Goal: Information Seeking & Learning: Check status

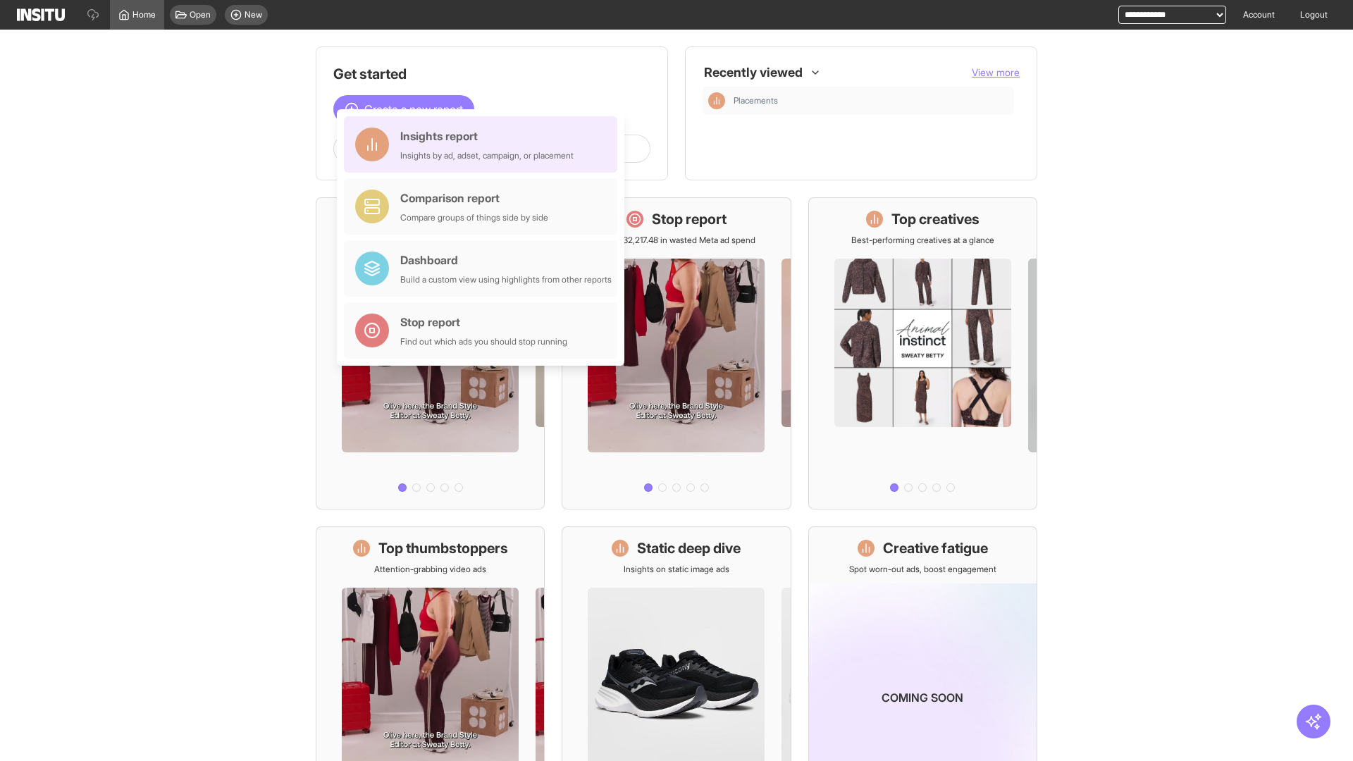
click at [484, 145] on div "Insights report Insights by ad, adset, campaign, or placement" at bounding box center [486, 145] width 173 height 34
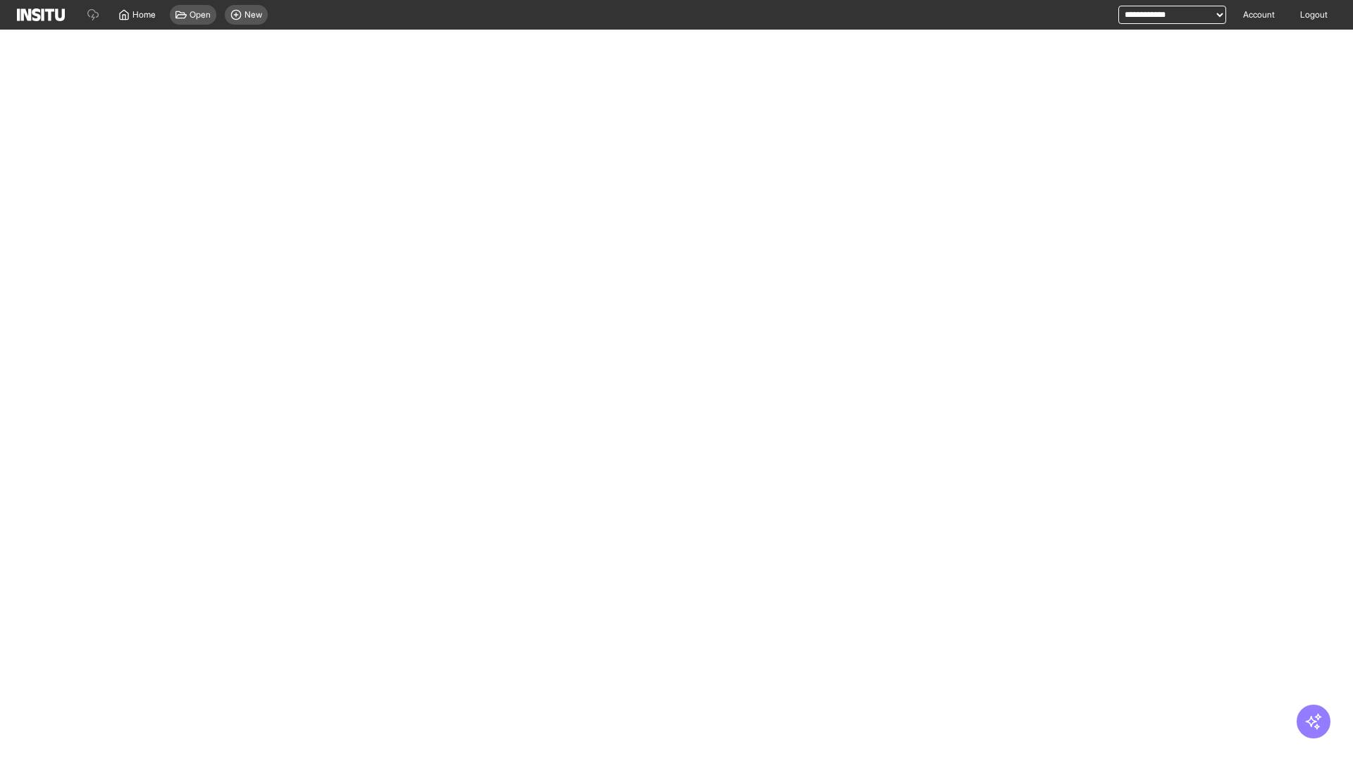
select select "**"
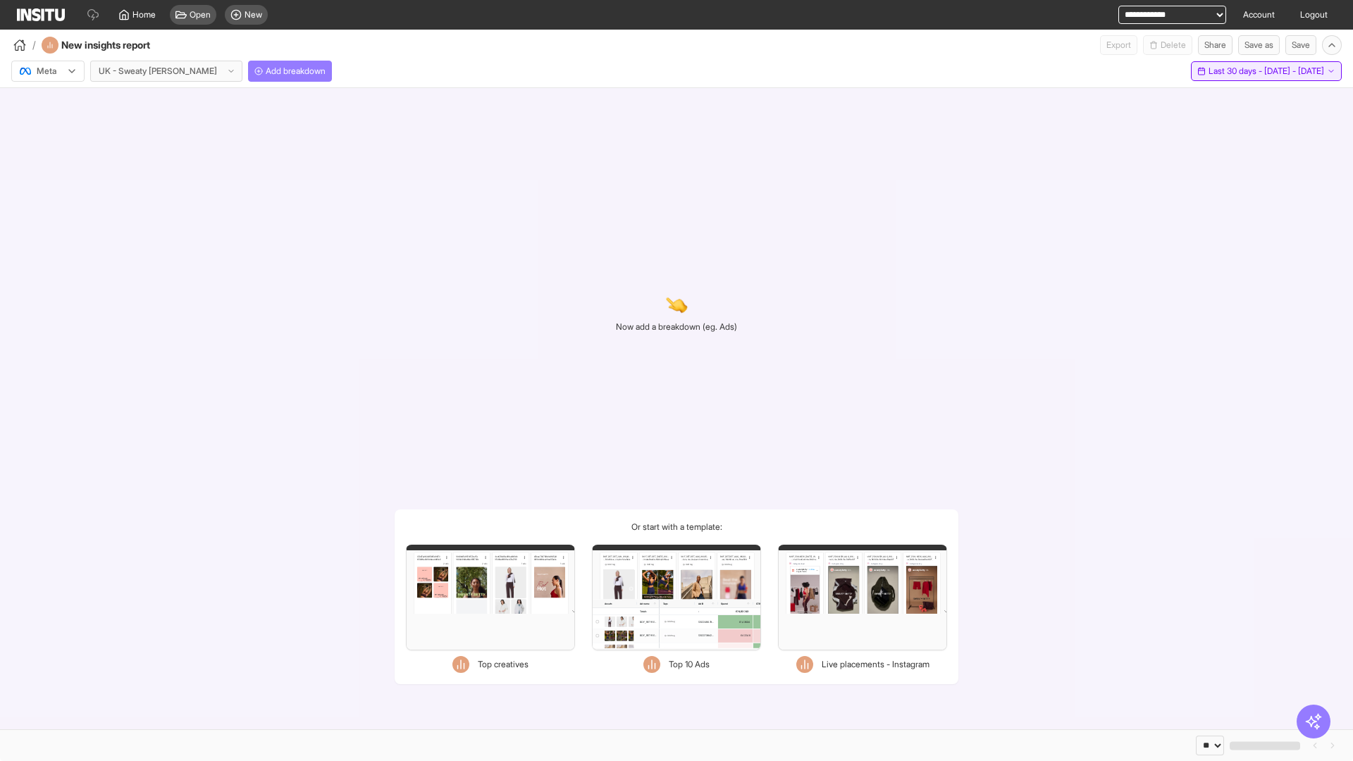
click at [1237, 71] on span "Last 30 days - [DATE] - [DATE]" at bounding box center [1267, 71] width 116 height 11
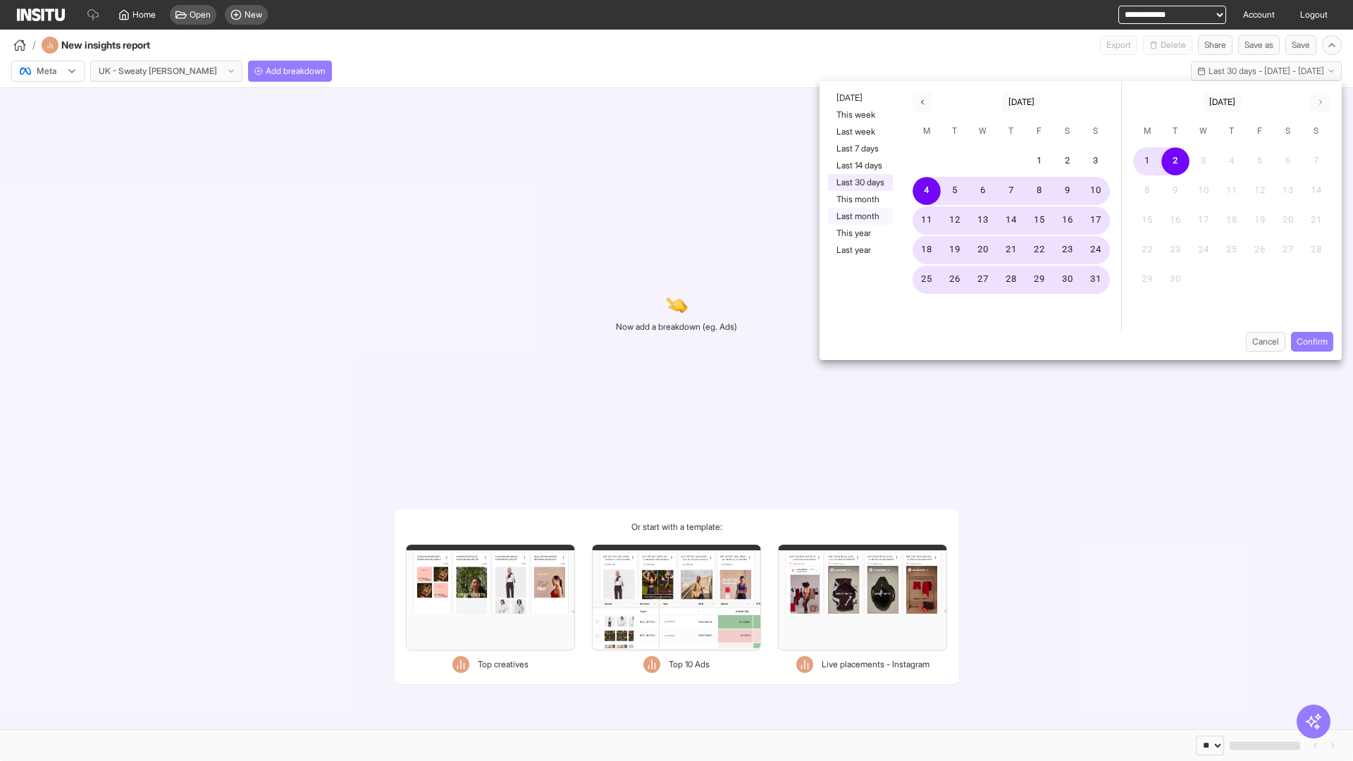
click at [859, 216] on button "Last month" at bounding box center [860, 216] width 65 height 17
